Goal: Check status: Check status

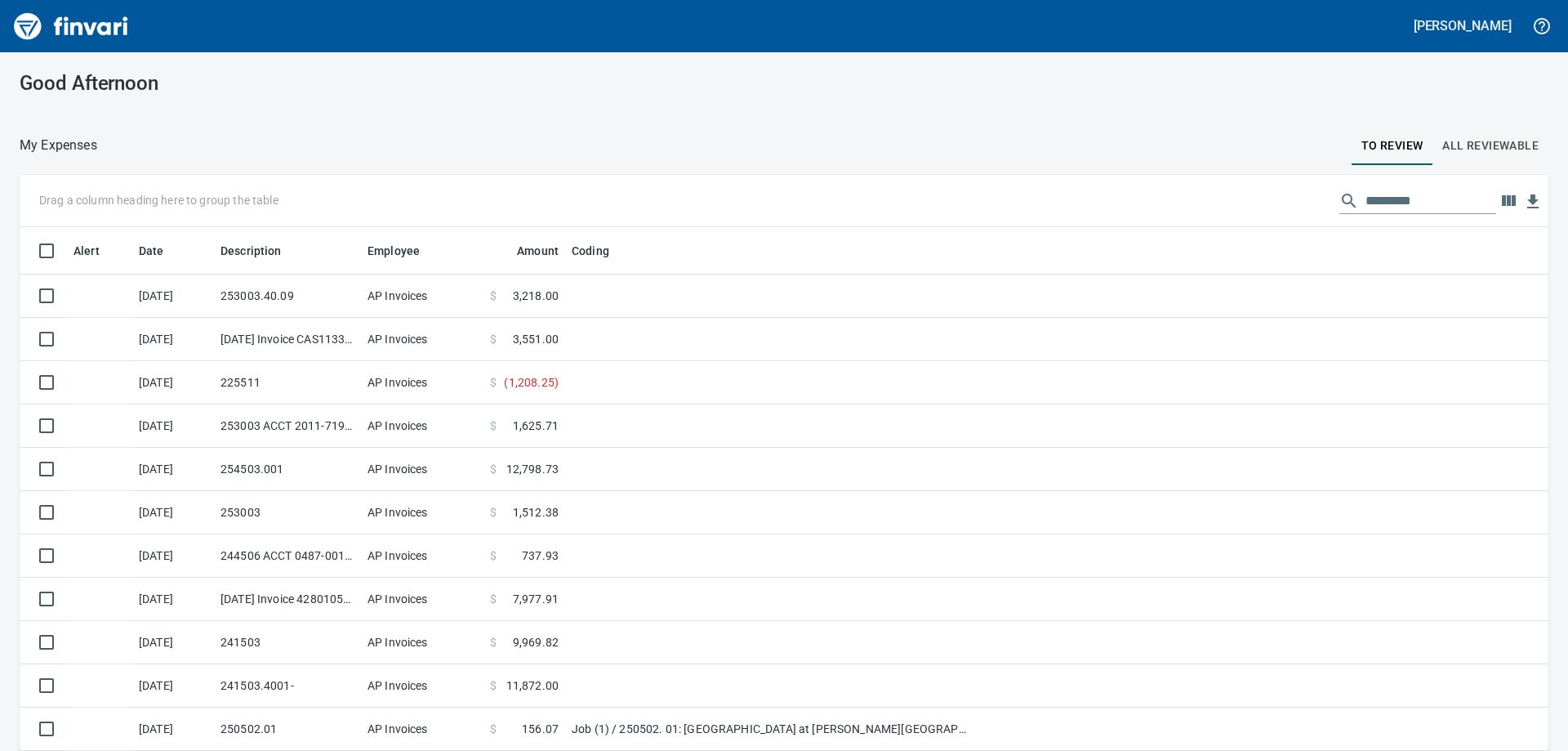
scroll to position [81, 0]
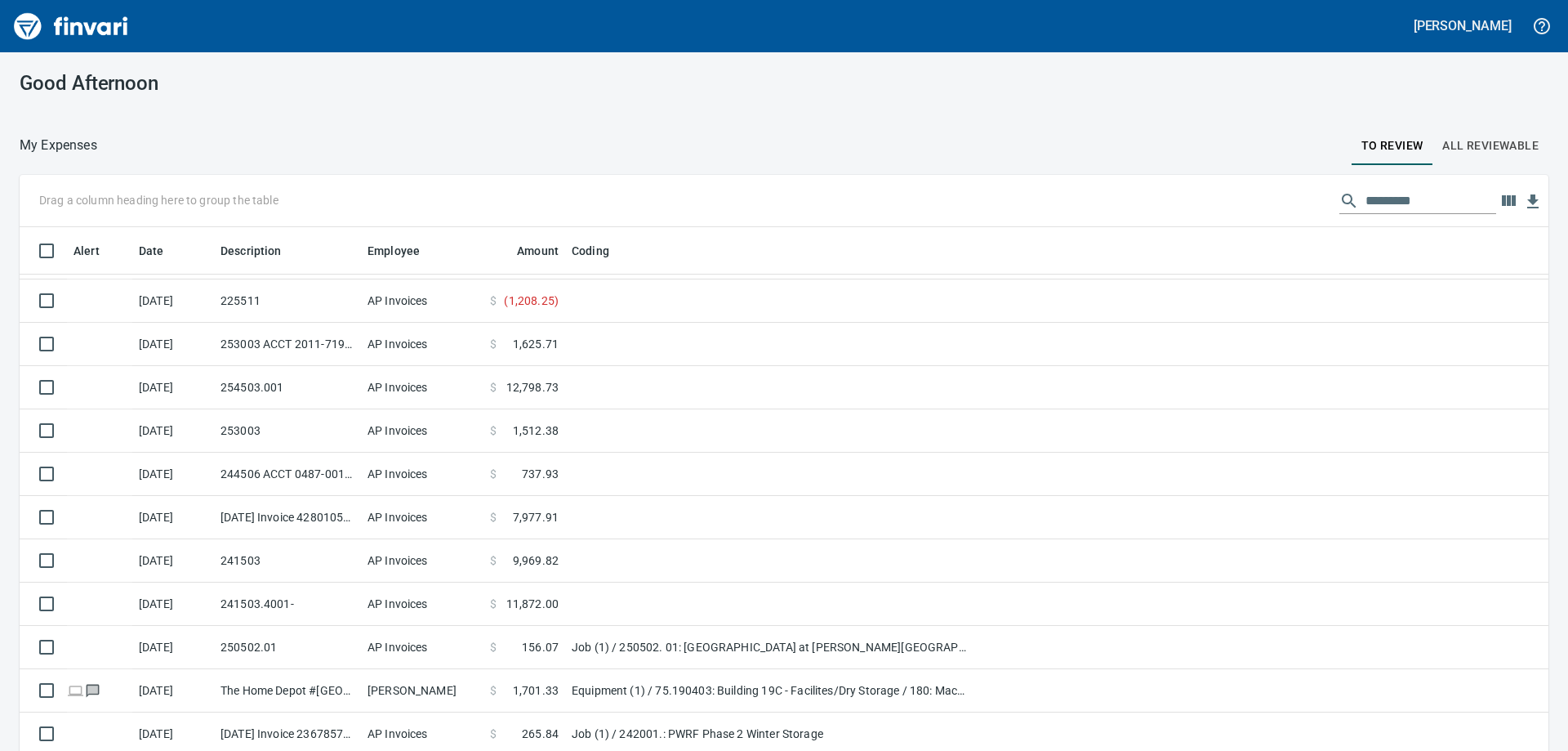
click at [1458, 140] on span "All Reviewable" at bounding box center [1490, 146] width 97 height 21
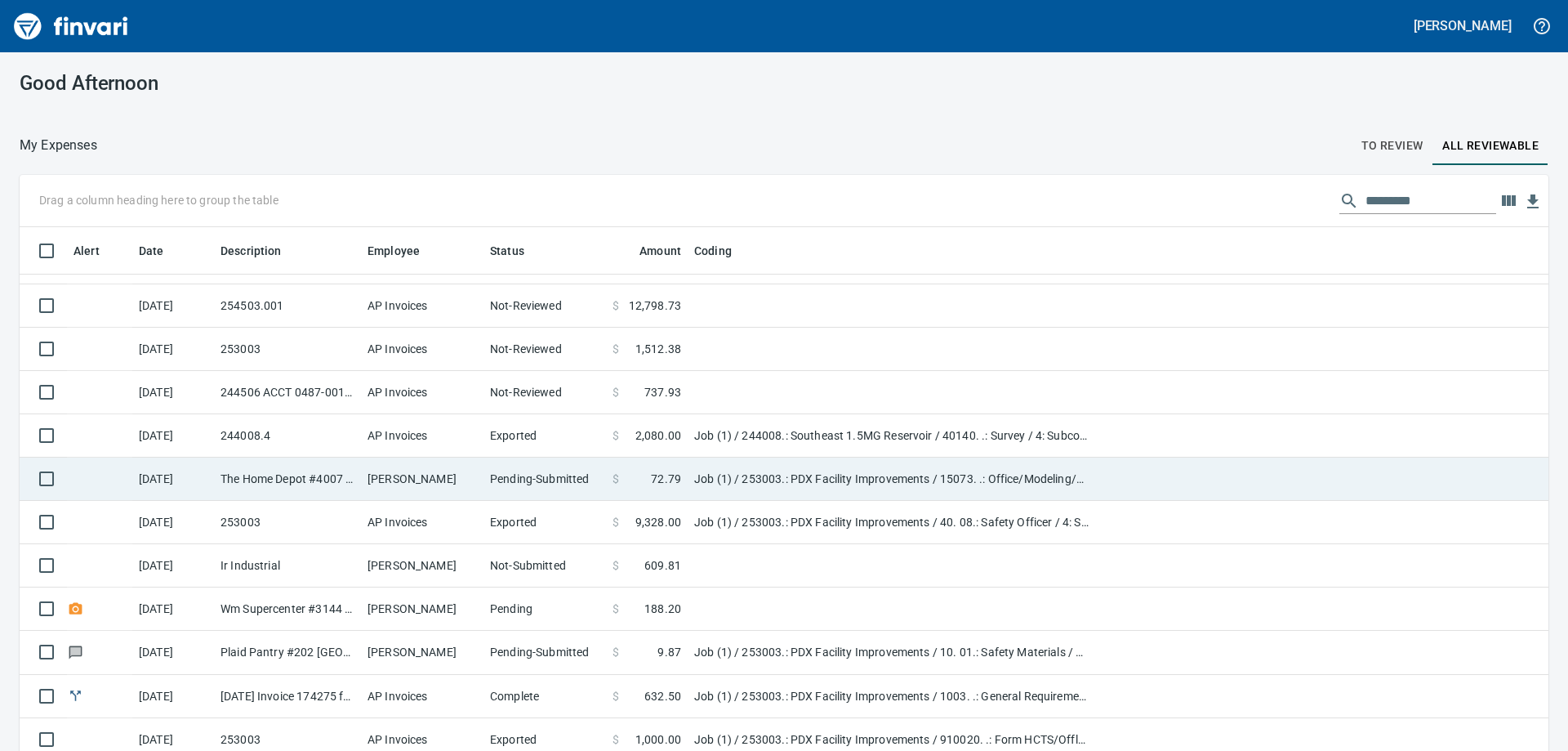
scroll to position [327, 0]
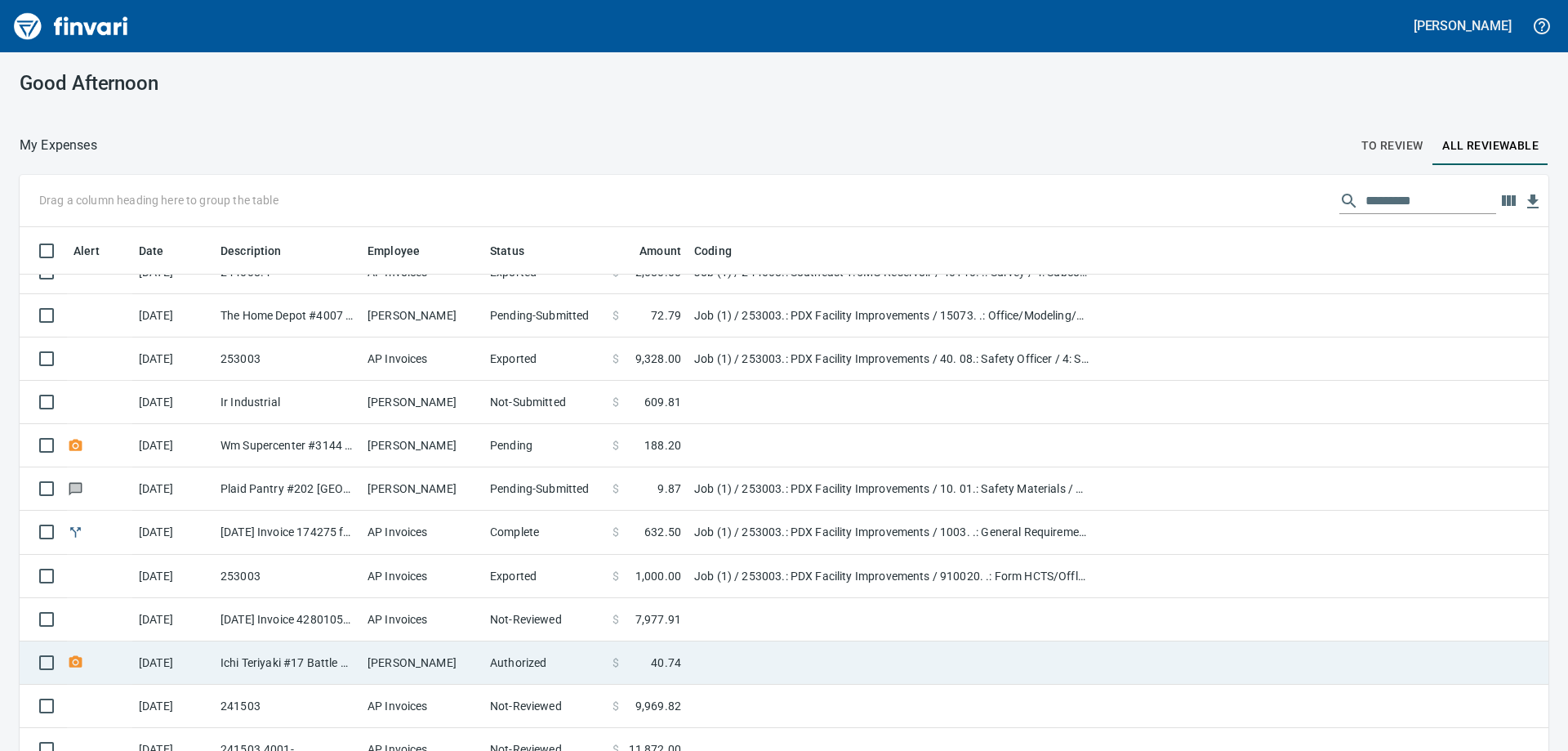
click at [556, 662] on td "Authorized" at bounding box center [544, 663] width 122 height 44
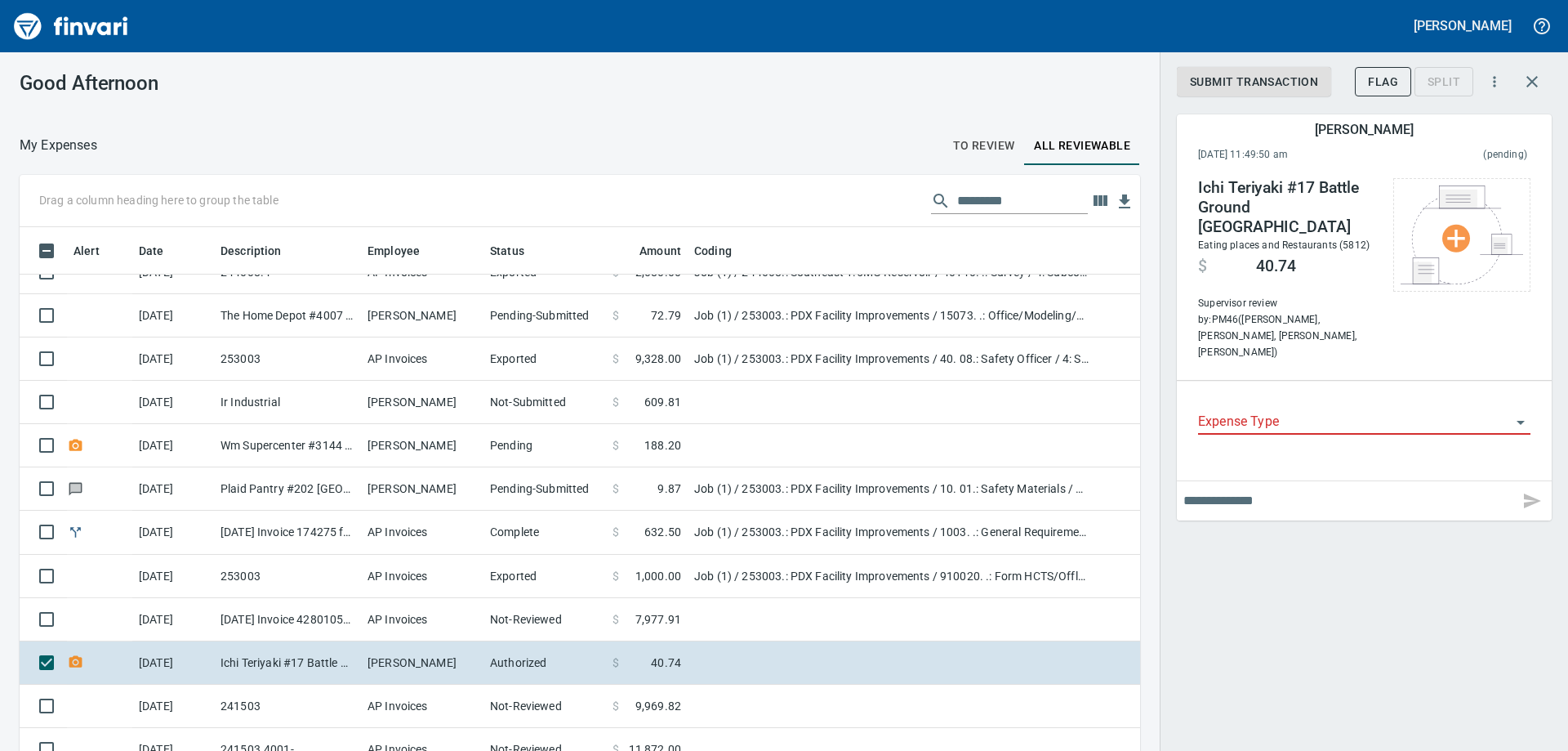
scroll to position [559, 1083]
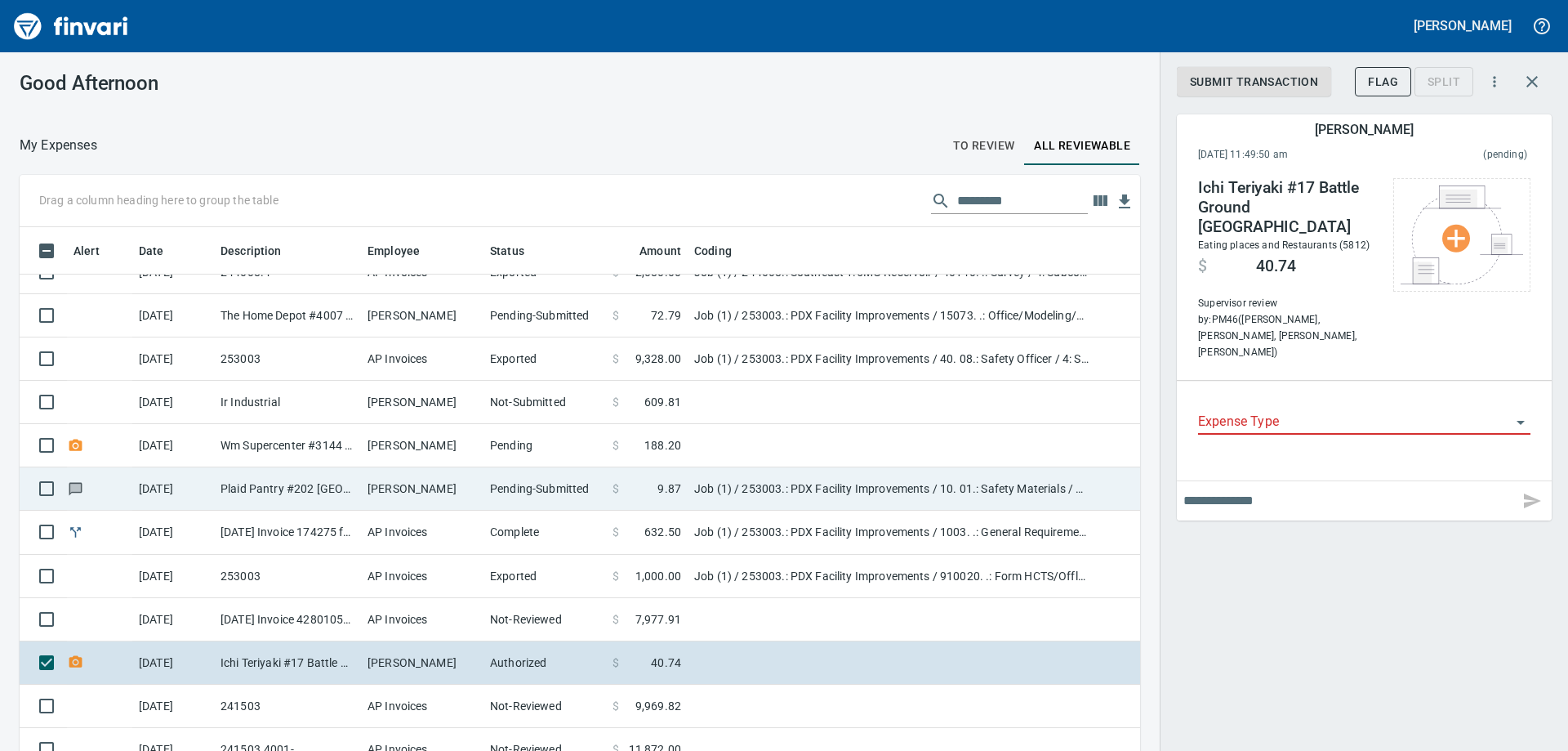
click at [523, 487] on td "Pending-Submitted" at bounding box center [544, 489] width 122 height 44
type input "***"
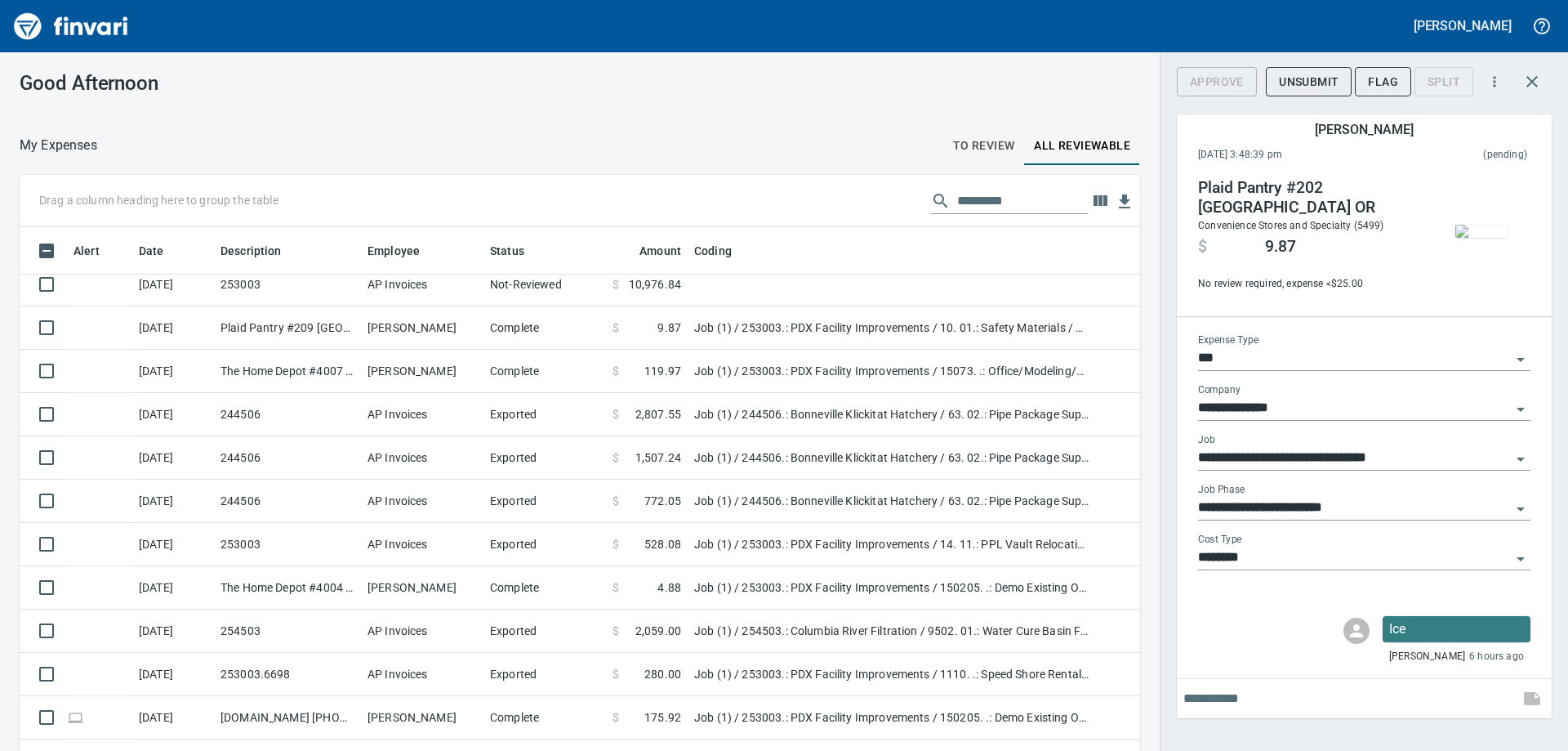
scroll to position [2123, 0]
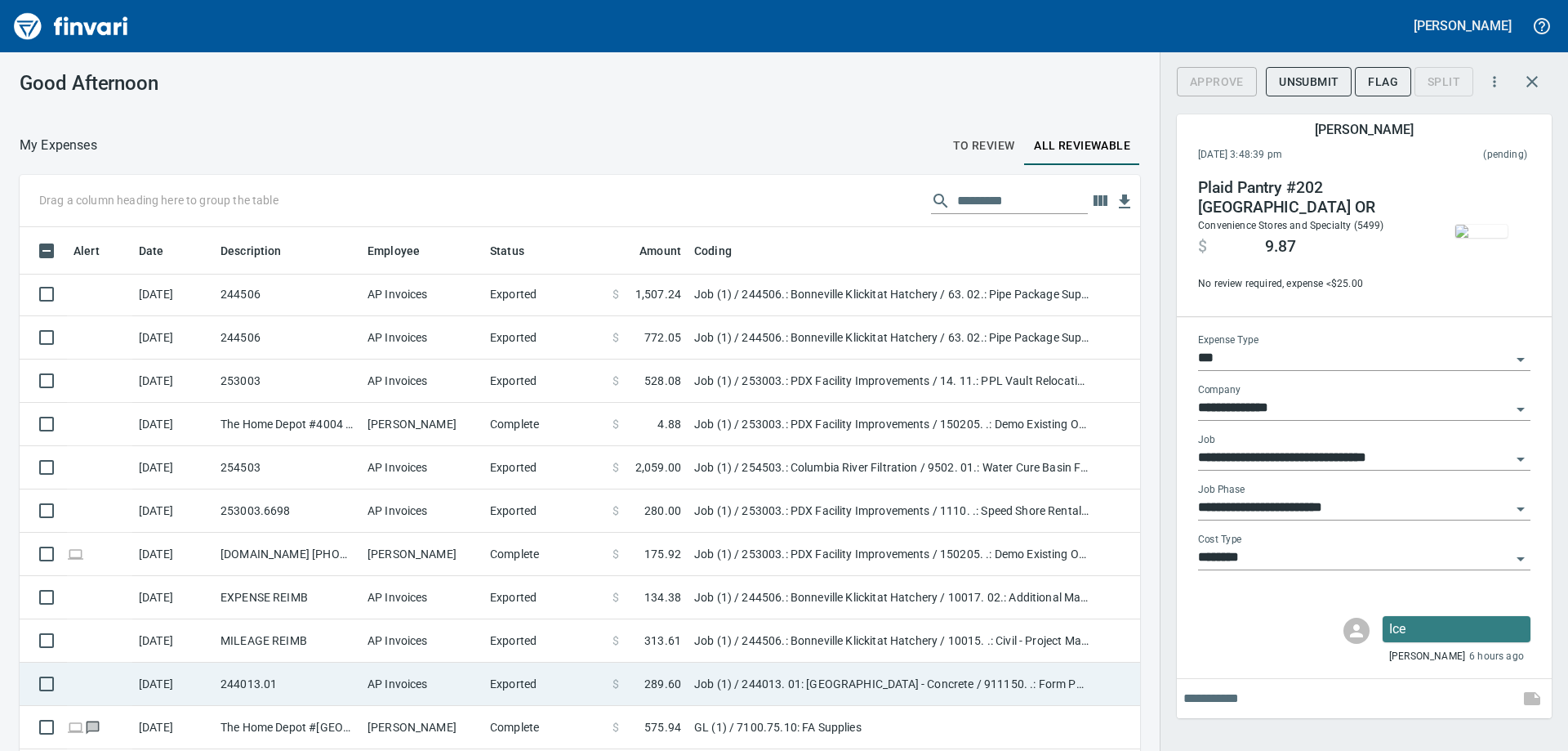
click at [534, 677] on td "Exported" at bounding box center [544, 684] width 122 height 44
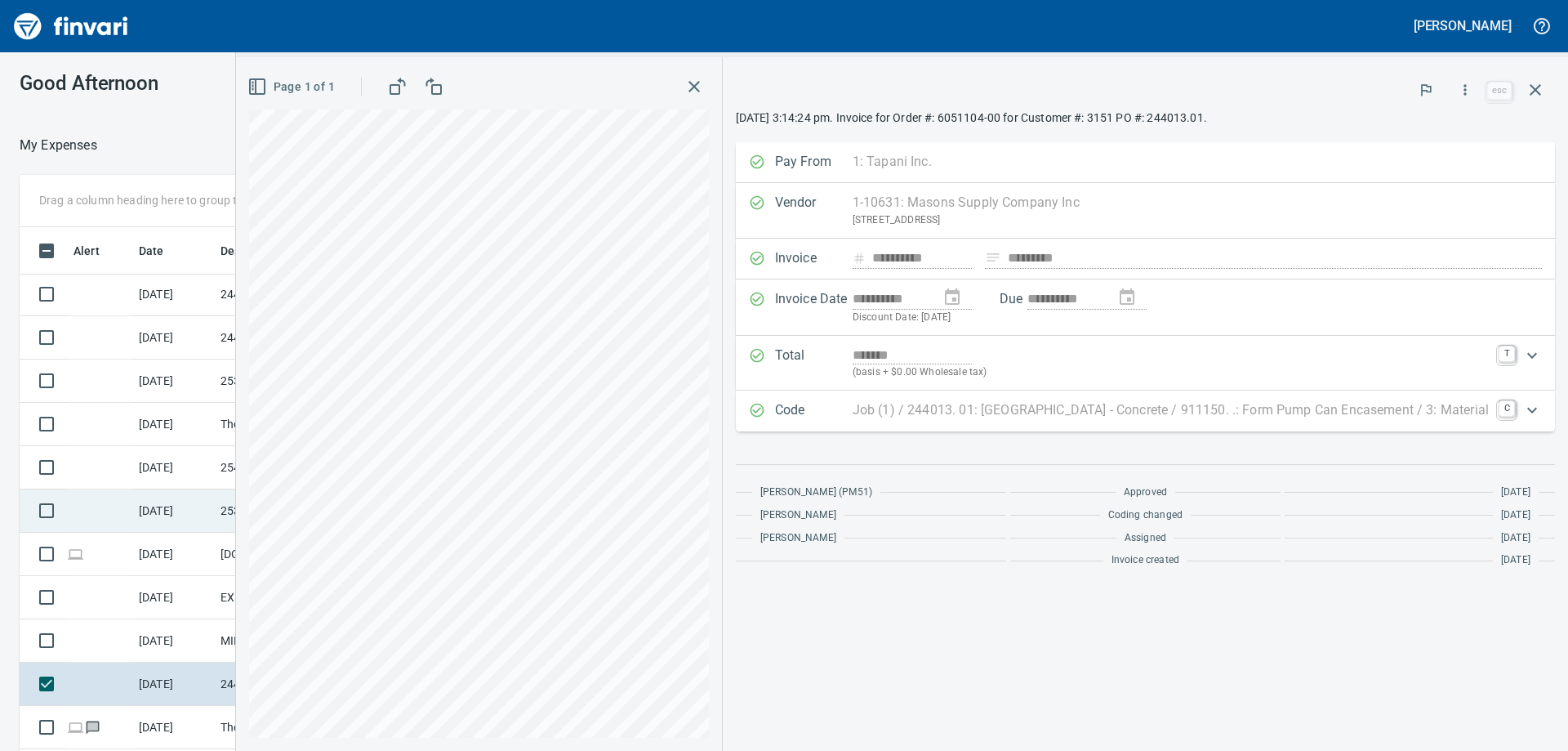
scroll to position [2369, 0]
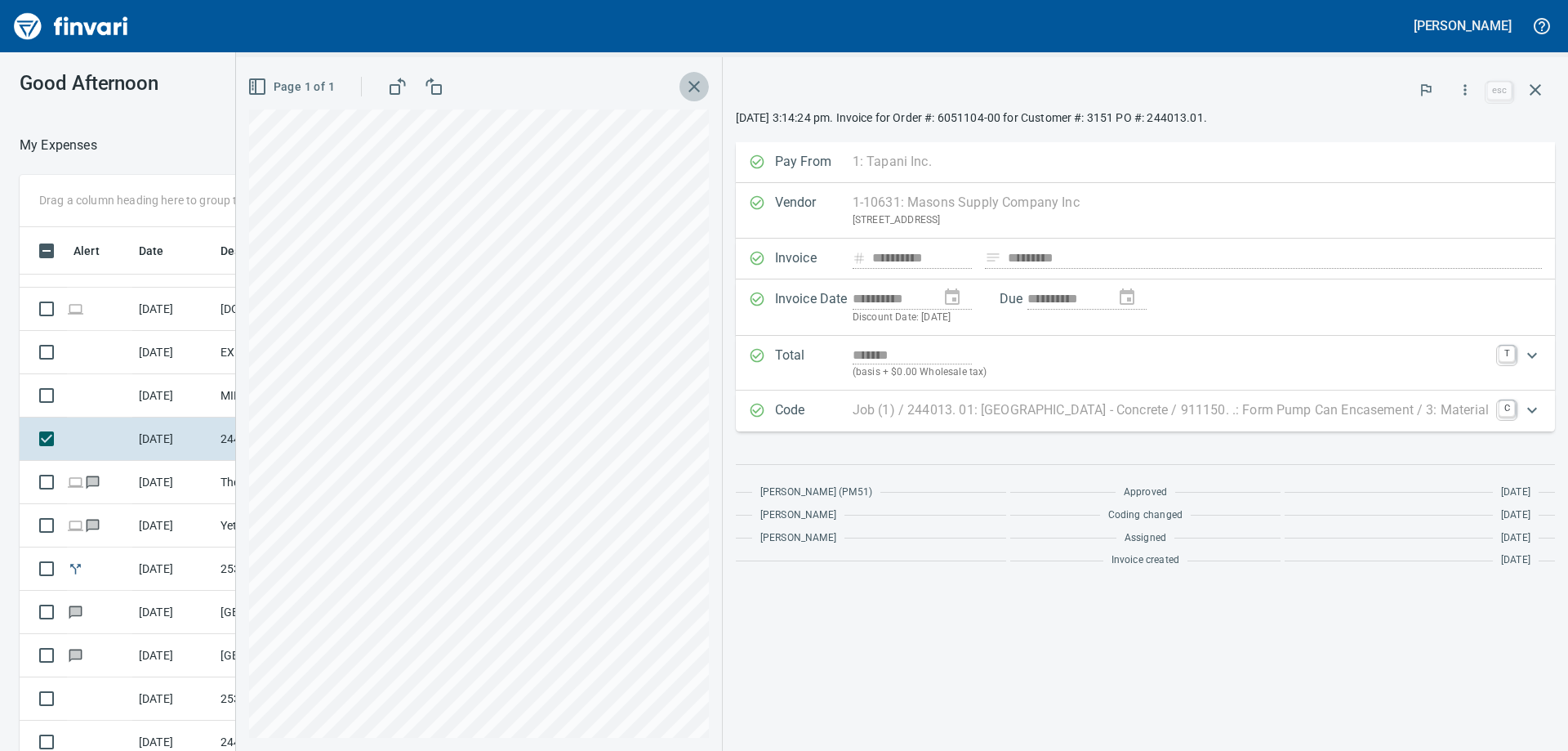
click at [685, 92] on icon "button" at bounding box center [694, 86] width 20 height 20
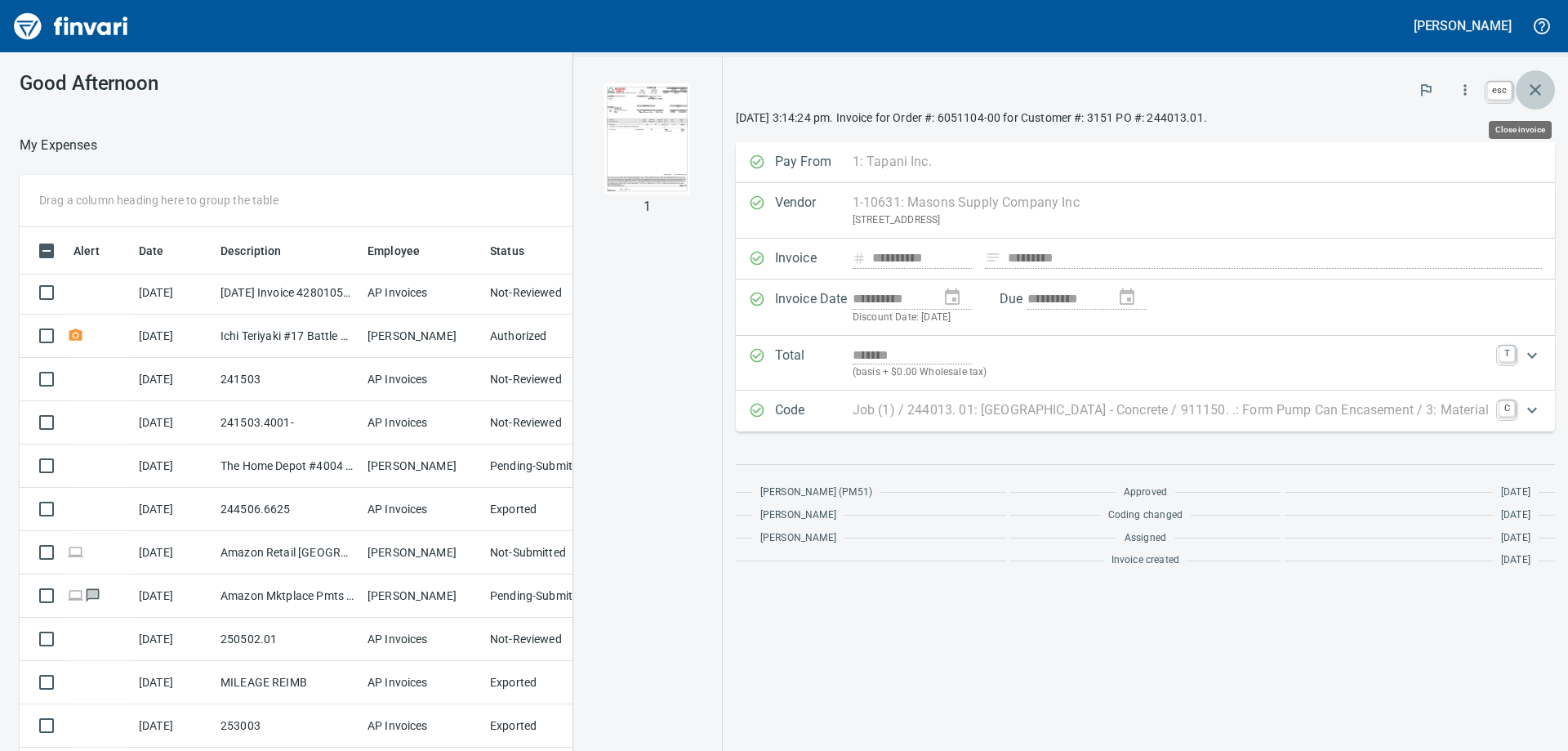
scroll to position [559, 1083]
click at [1541, 98] on icon "button" at bounding box center [1535, 90] width 20 height 20
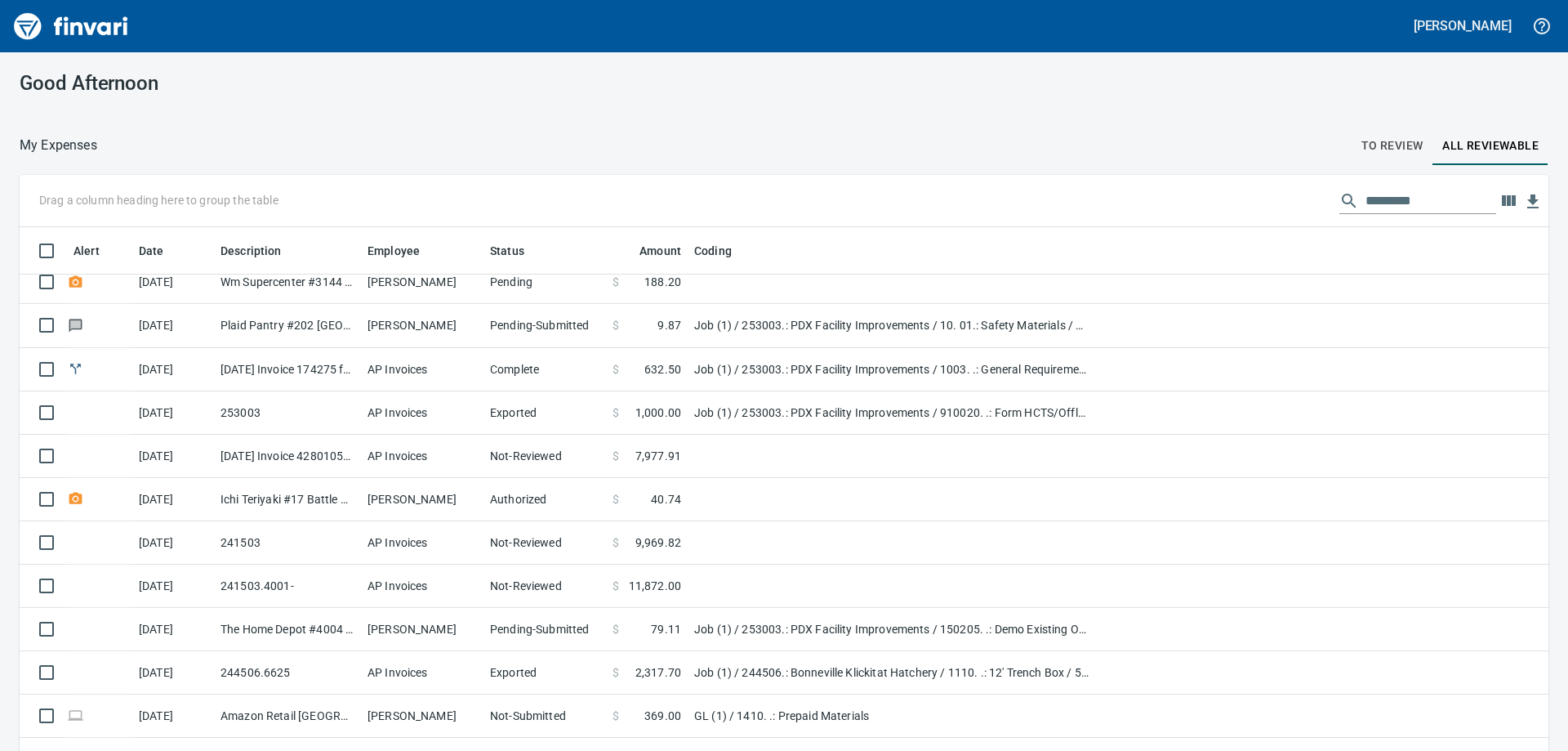
scroll to position [327, 0]
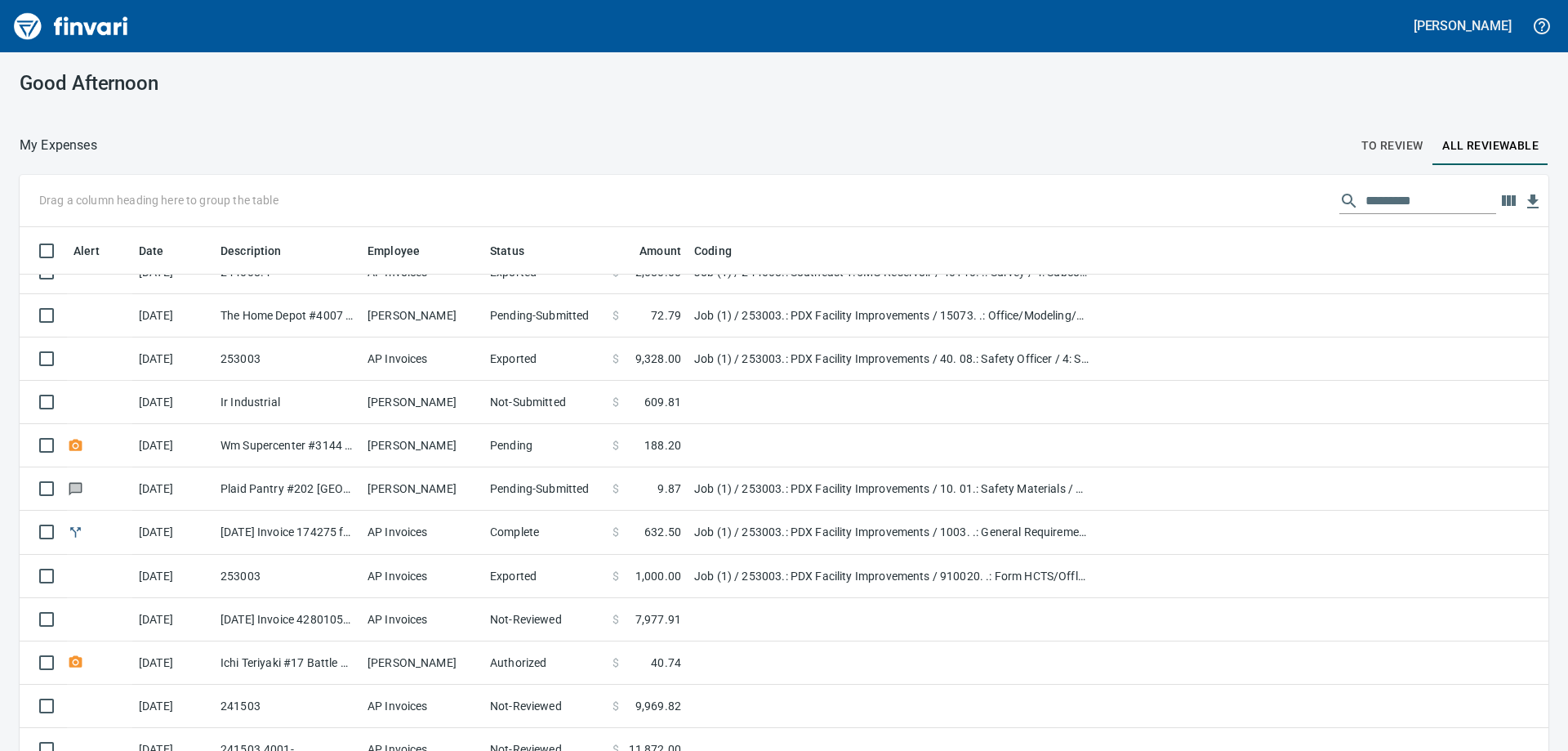
click at [1362, 144] on span "To Review" at bounding box center [1393, 146] width 62 height 21
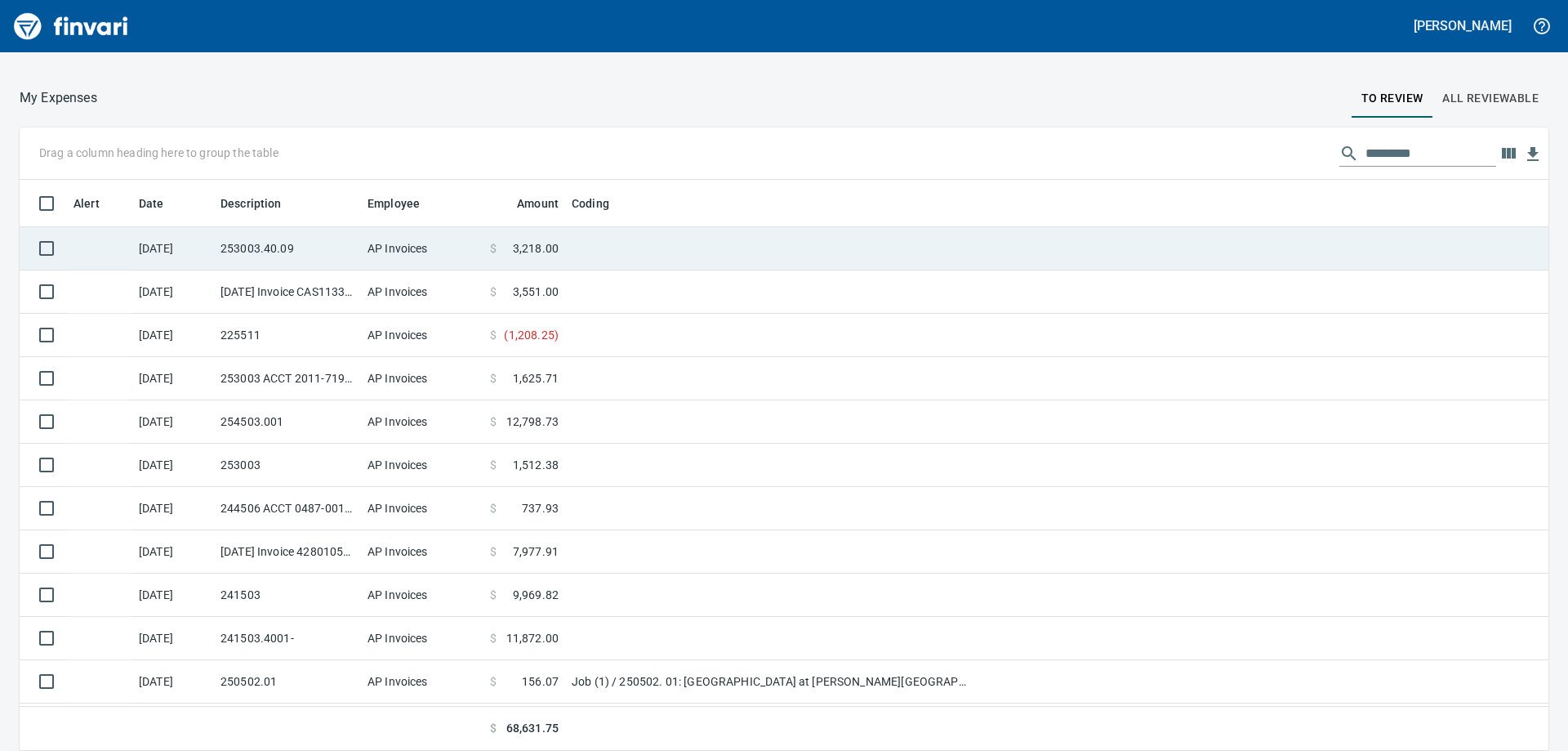
scroll to position [559, 1492]
